Goal: Information Seeking & Learning: Learn about a topic

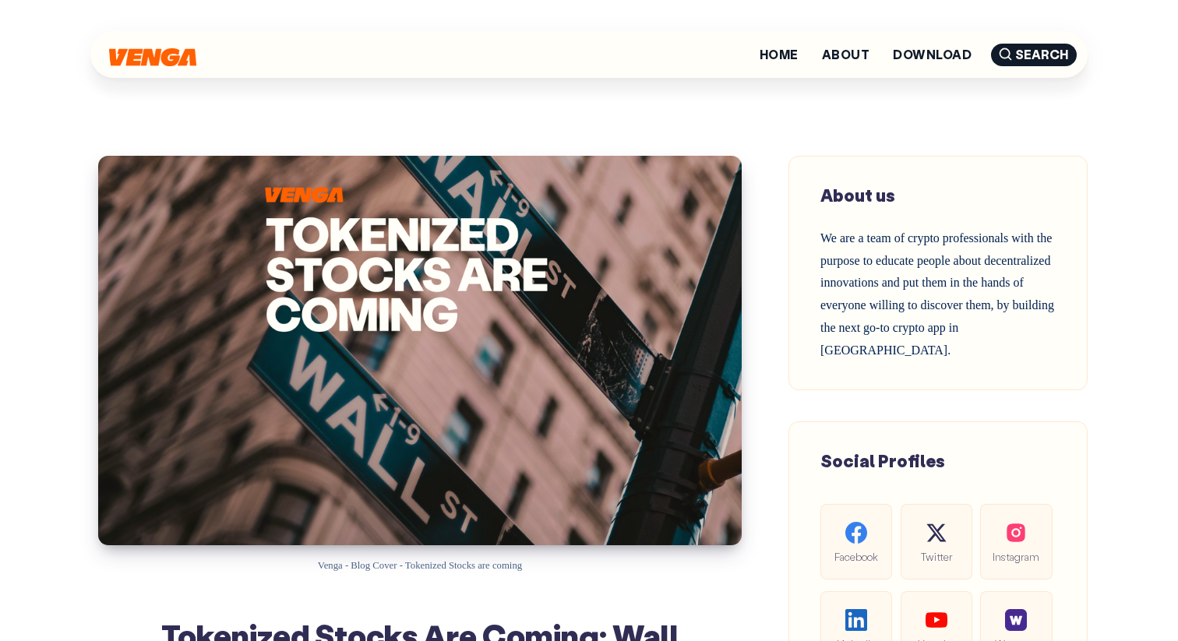
click at [149, 66] on div at bounding box center [152, 54] width 87 height 23
click at [189, 58] on img at bounding box center [152, 56] width 87 height 18
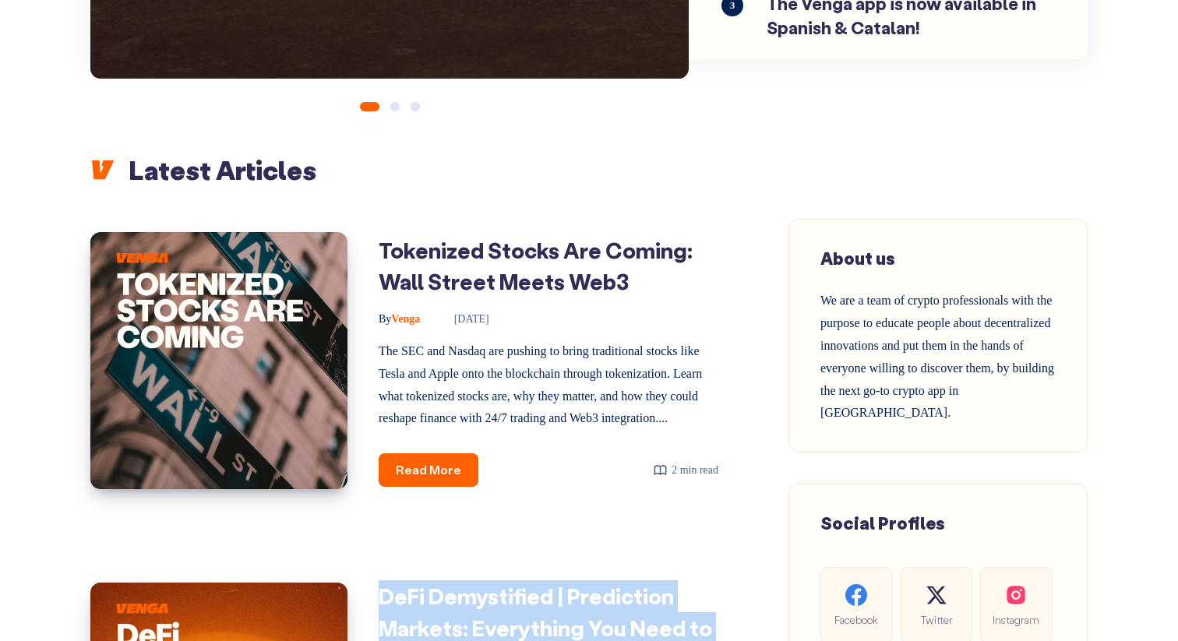
scroll to position [443, 0]
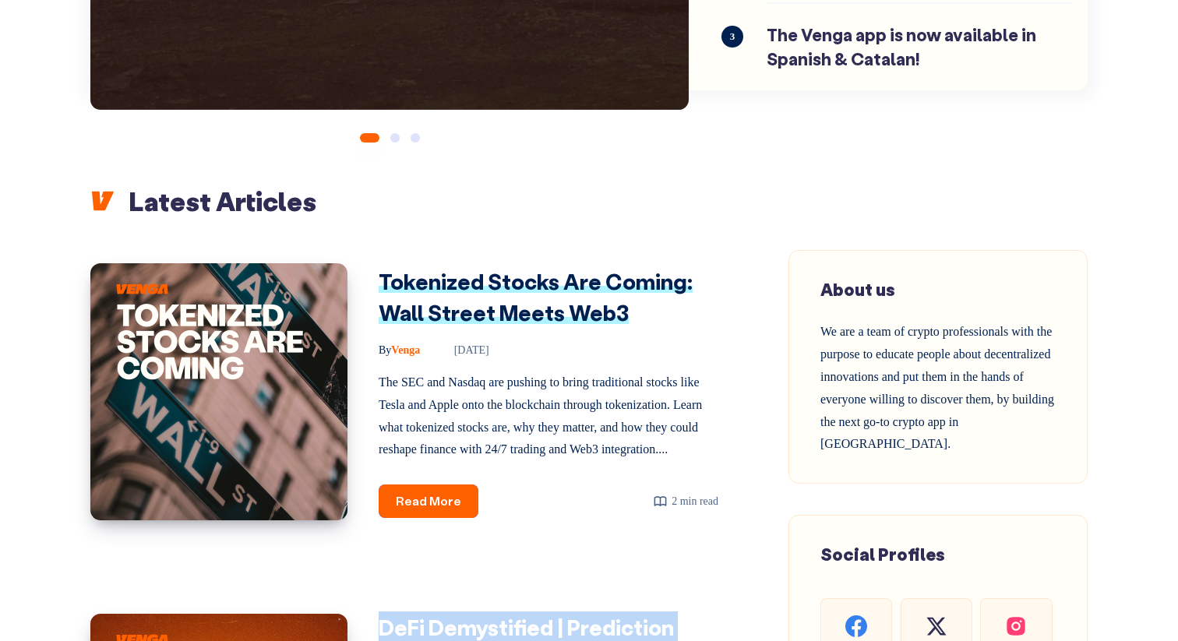
click at [535, 311] on link "Tokenized Stocks Are Coming: Wall Street Meets Web3" at bounding box center [536, 297] width 314 height 60
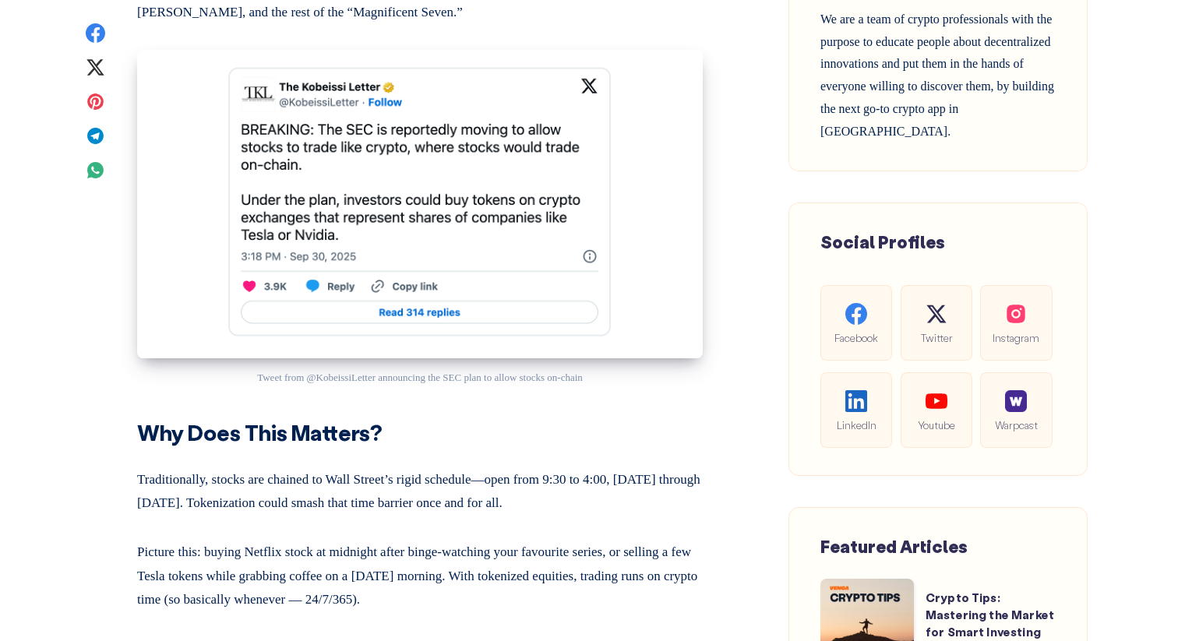
scroll to position [889, 0]
